Goal: Navigation & Orientation: Find specific page/section

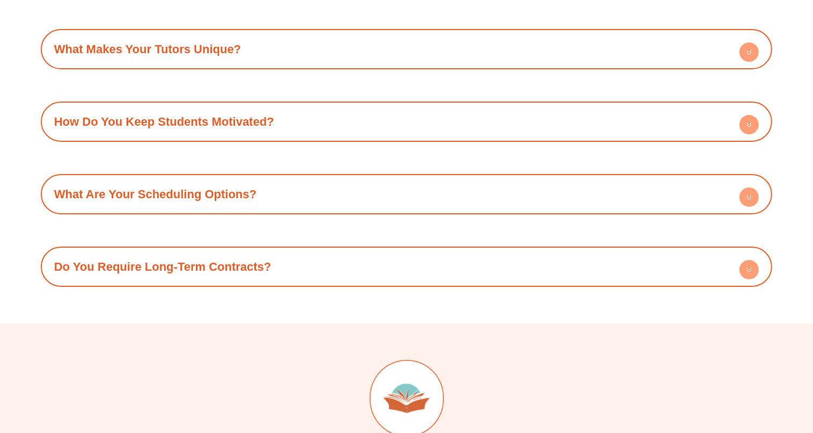
scroll to position [3883, 0]
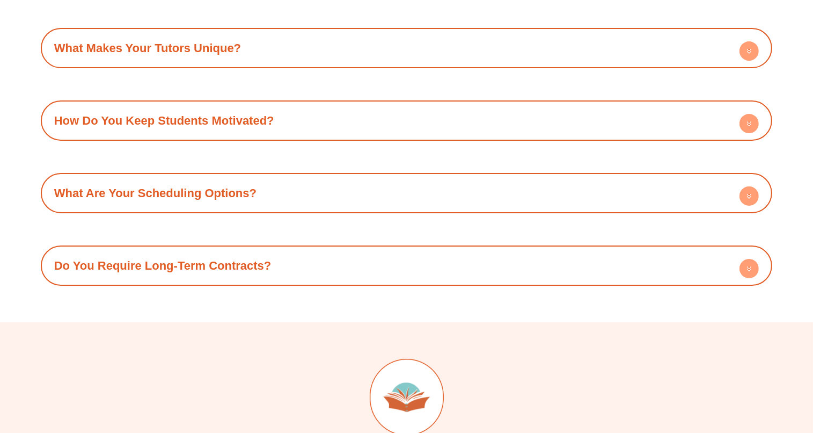
click at [483, 251] on div "Do You Require Long-Term Contracts?" at bounding box center [406, 266] width 721 height 30
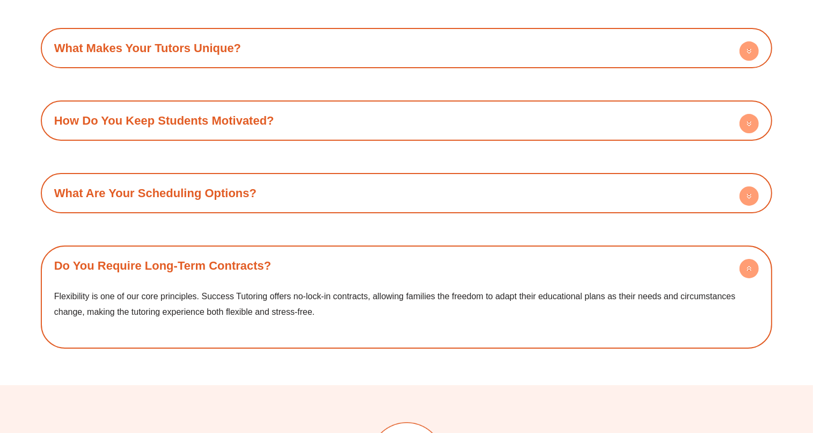
click at [472, 178] on div "What Are Your Scheduling Options?" at bounding box center [406, 193] width 721 height 30
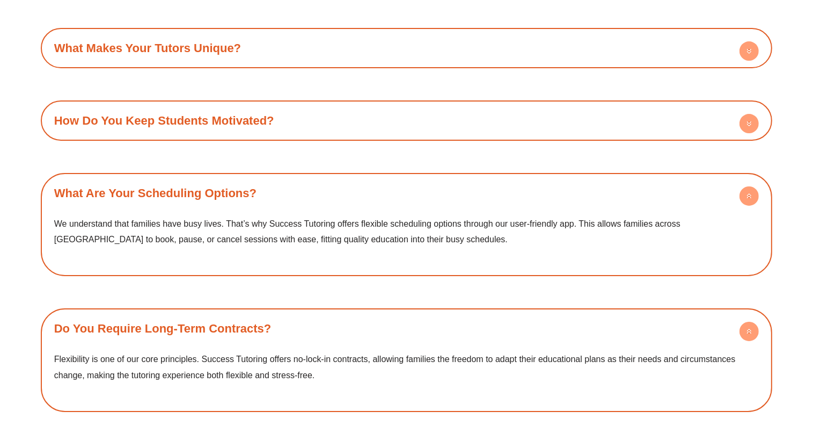
click at [457, 106] on div "How Do You Keep Students Motivated?" at bounding box center [406, 121] width 721 height 30
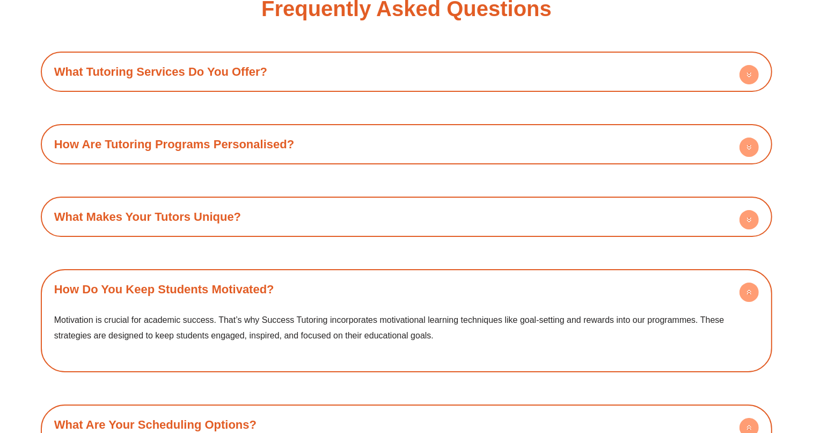
scroll to position [3705, 0]
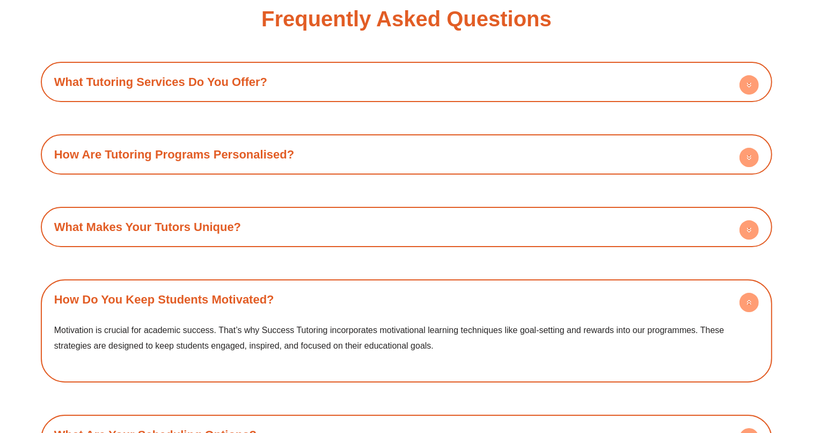
click at [460, 140] on div "How Are Tutoring Programs Personalised?" at bounding box center [406, 155] width 721 height 30
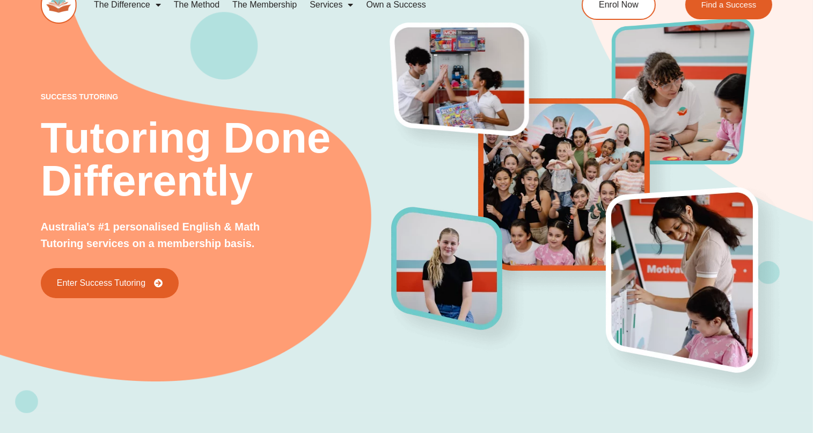
scroll to position [0, 0]
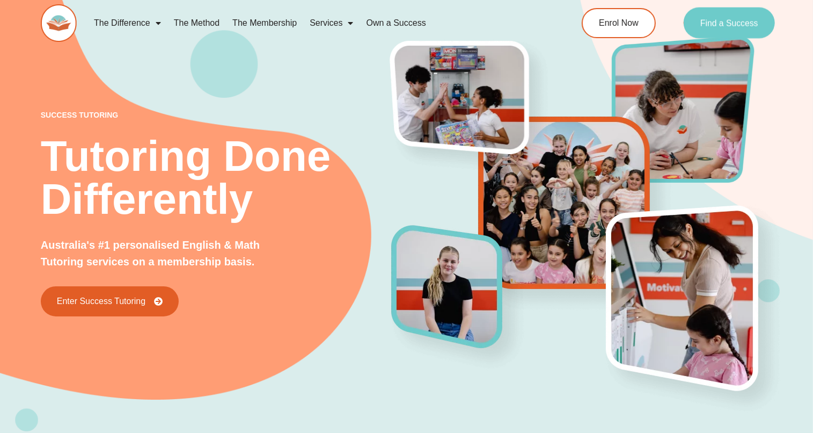
click at [717, 16] on link "Find a Success" at bounding box center [729, 23] width 92 height 31
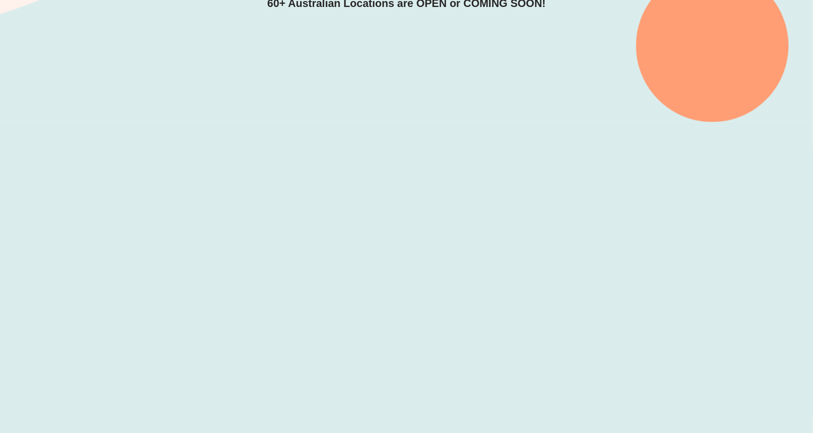
scroll to position [268, 0]
